Goal: Check status: Check status

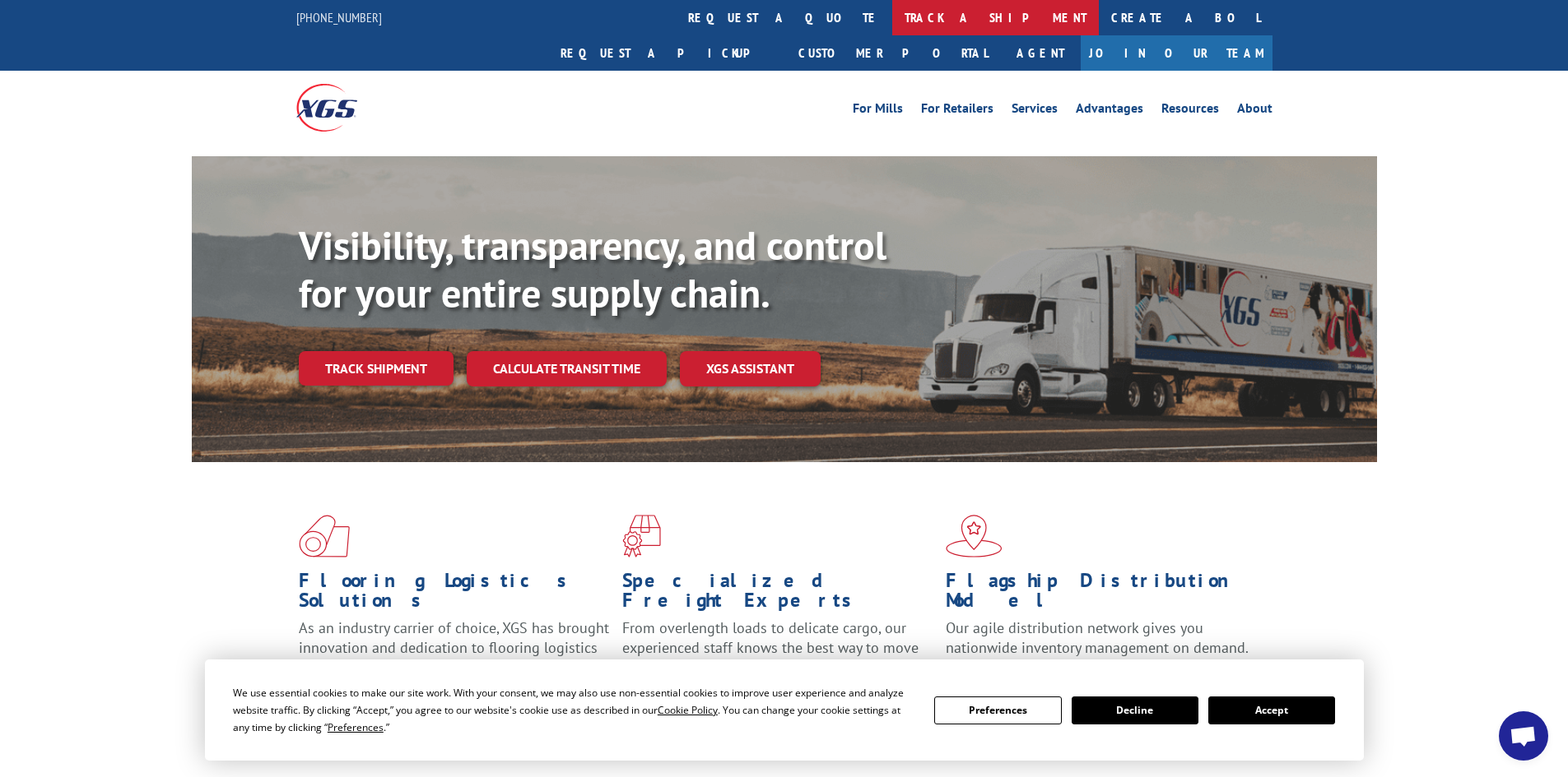
click at [892, 17] on link "track a shipment" at bounding box center [996, 18] width 207 height 35
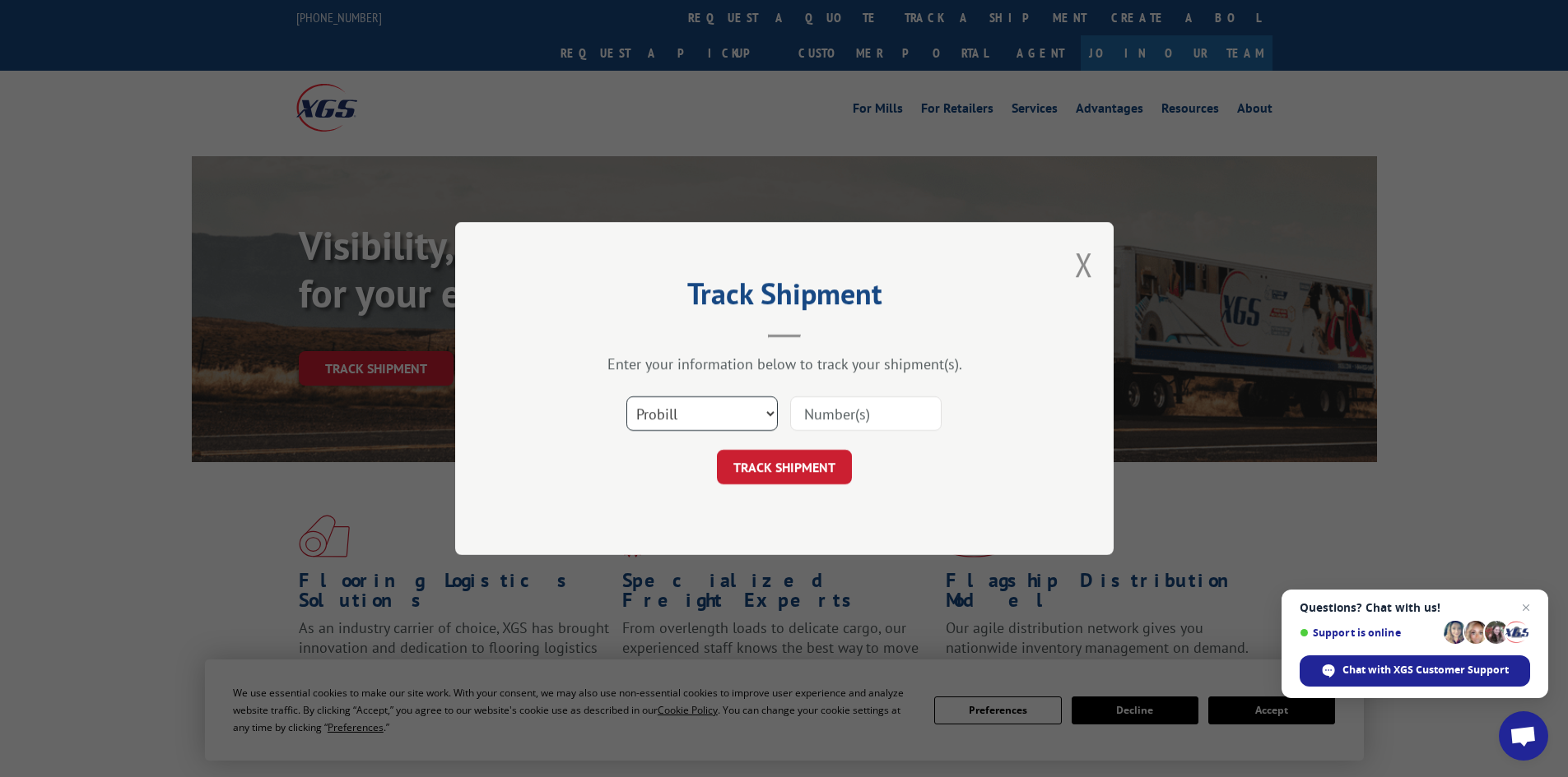
click at [682, 413] on select "Select category... Probill BOL PO" at bounding box center [702, 413] width 151 height 34
select select "bol"
click at [626, 396] on select "Select category... Probill BOL PO" at bounding box center [702, 413] width 151 height 34
click at [845, 416] on input at bounding box center [865, 413] width 151 height 34
paste input "5530874"
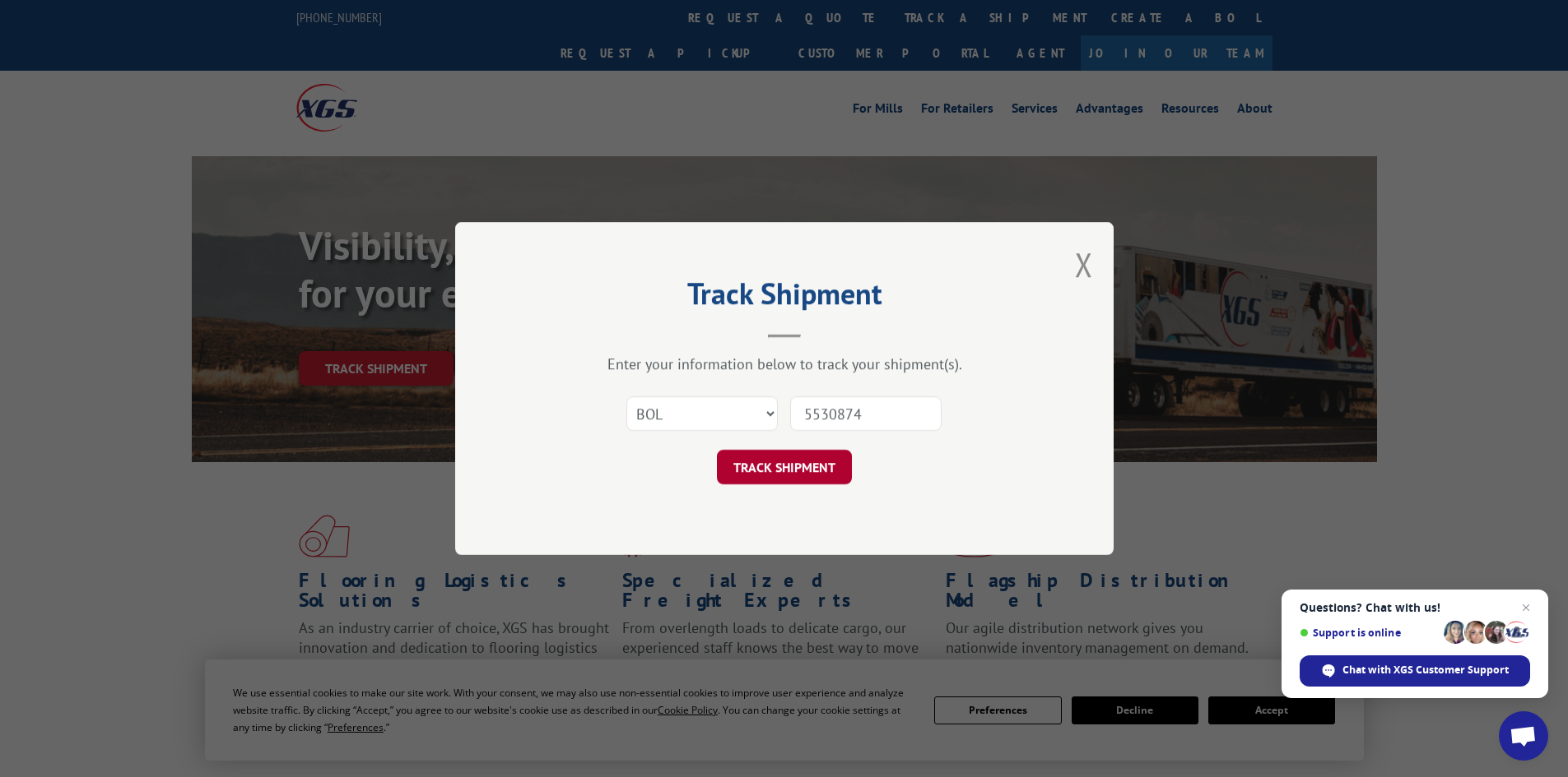
type input "5530874"
click at [761, 455] on button "TRACK SHIPMENT" at bounding box center [784, 467] width 135 height 34
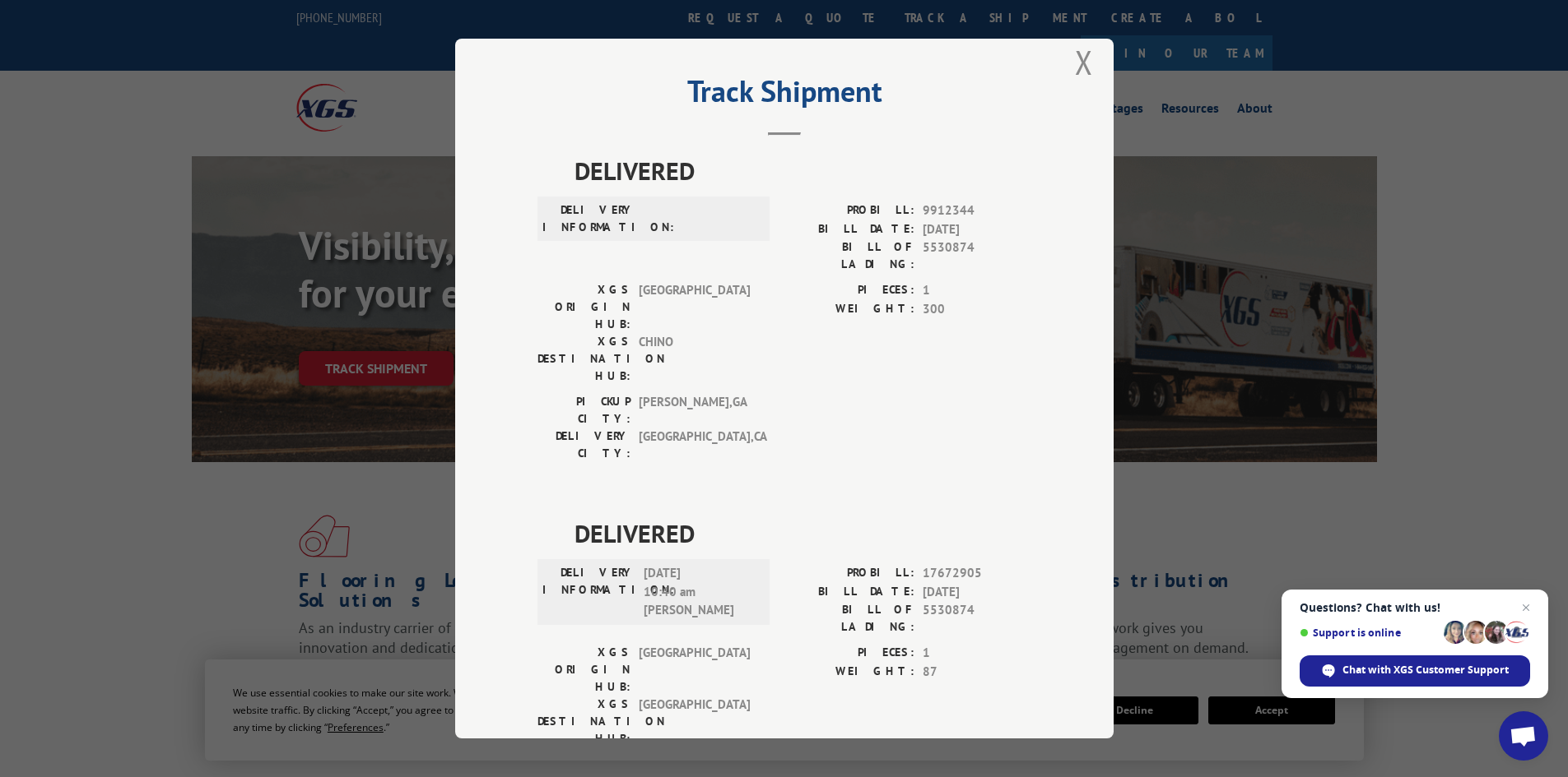
scroll to position [36, 0]
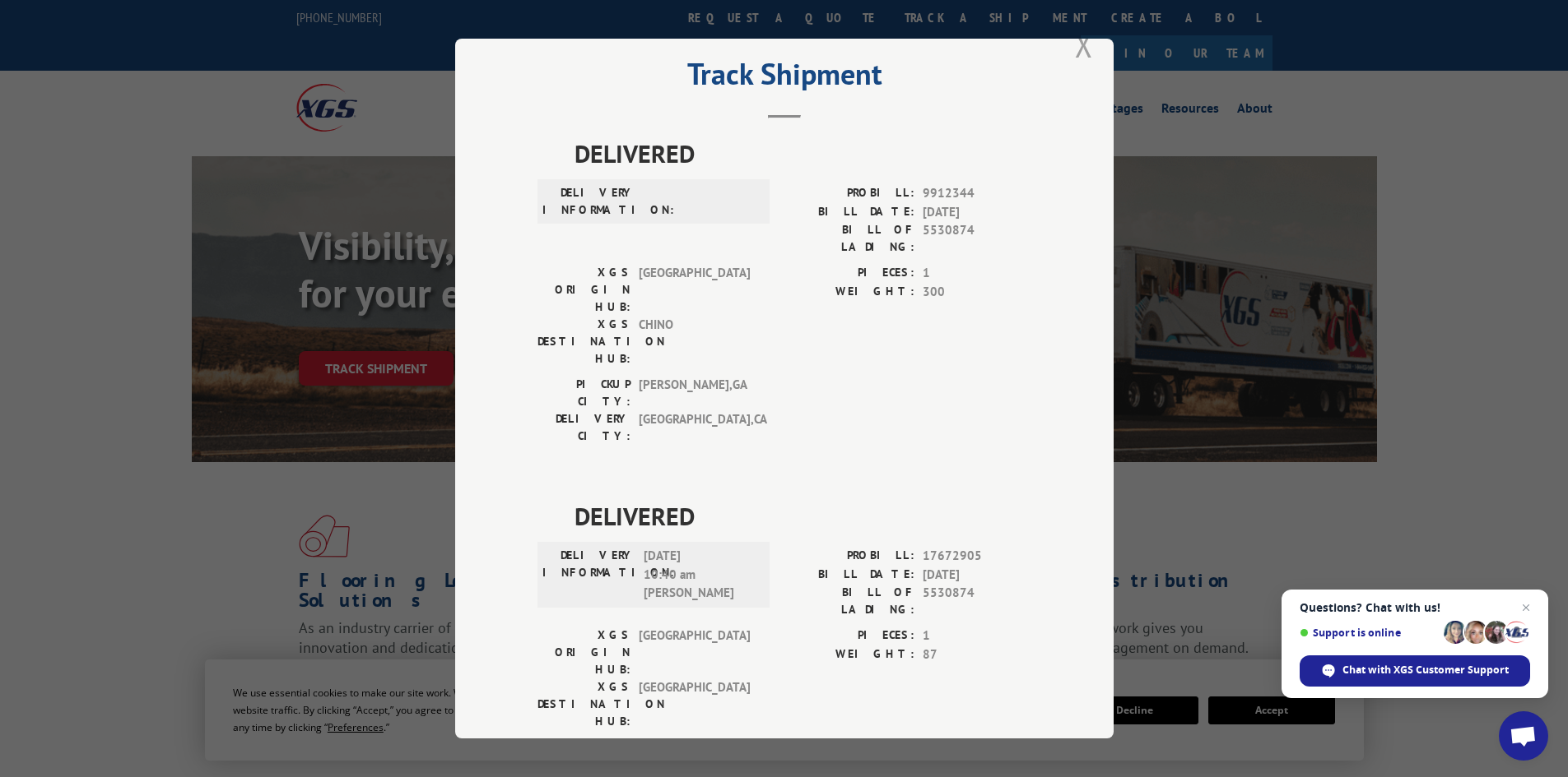
click at [1078, 47] on button "Close modal" at bounding box center [1083, 45] width 18 height 44
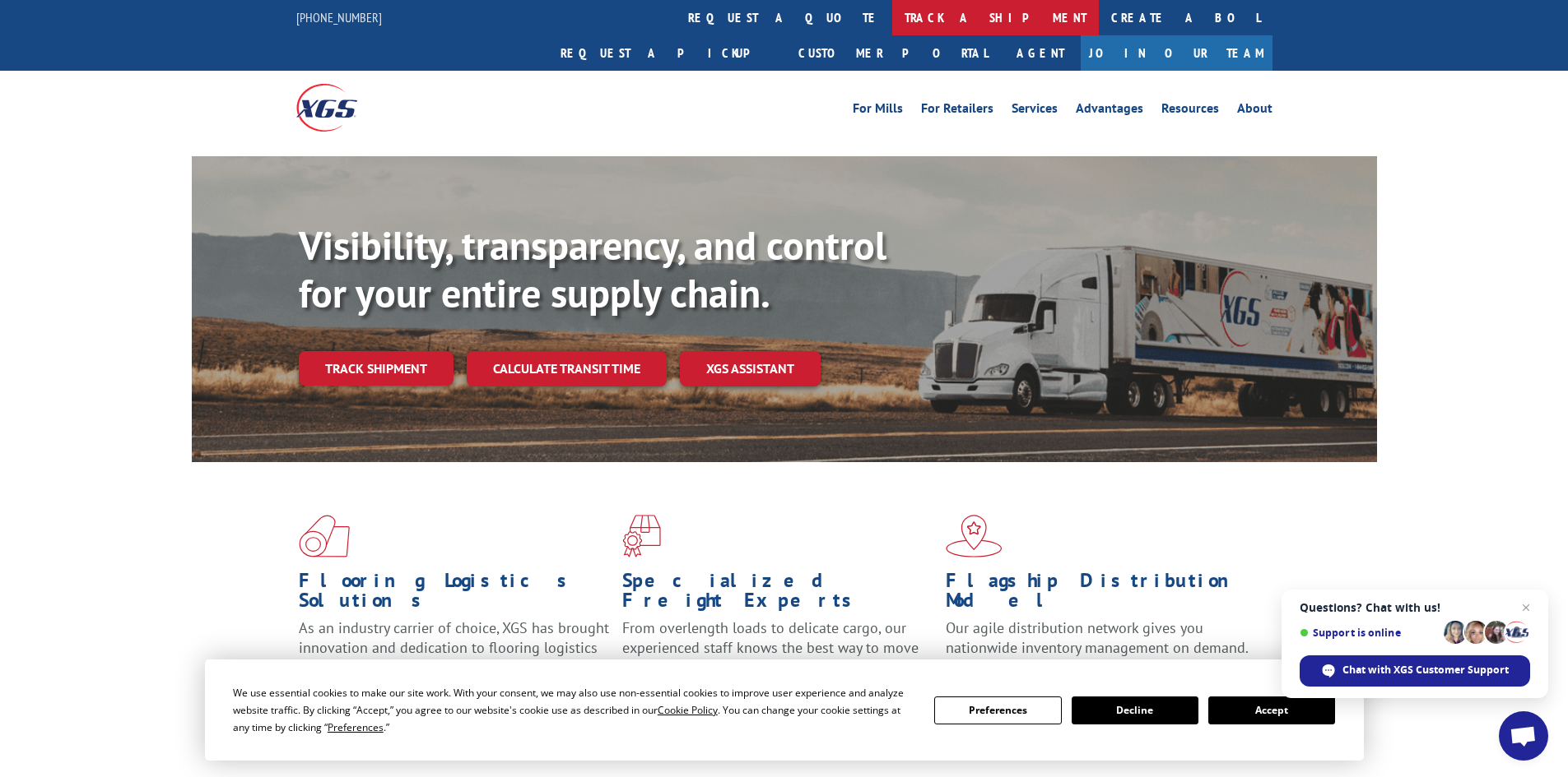
click at [892, 15] on link "track a shipment" at bounding box center [996, 18] width 207 height 35
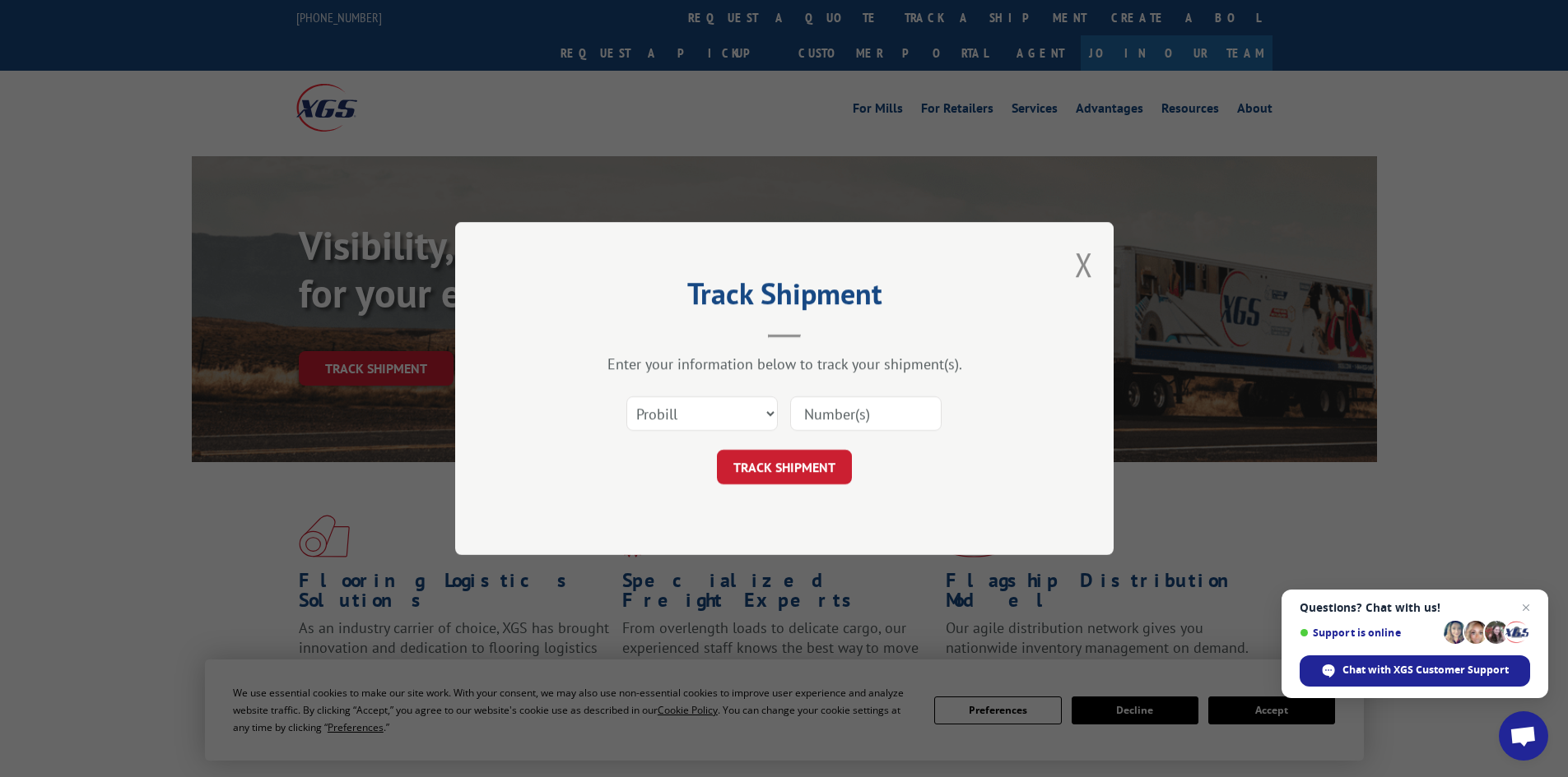
scroll to position [0, 0]
click at [1077, 261] on button "Close modal" at bounding box center [1083, 264] width 18 height 44
